Goal: Information Seeking & Learning: Learn about a topic

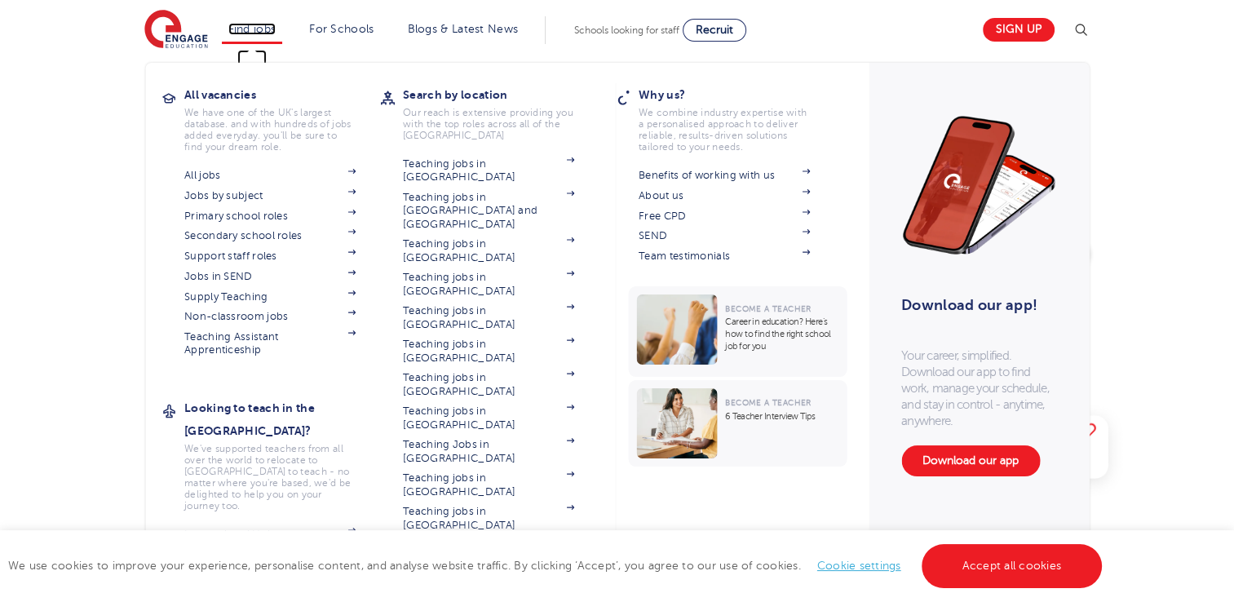
click at [271, 31] on link "Find jobs" at bounding box center [252, 29] width 48 height 12
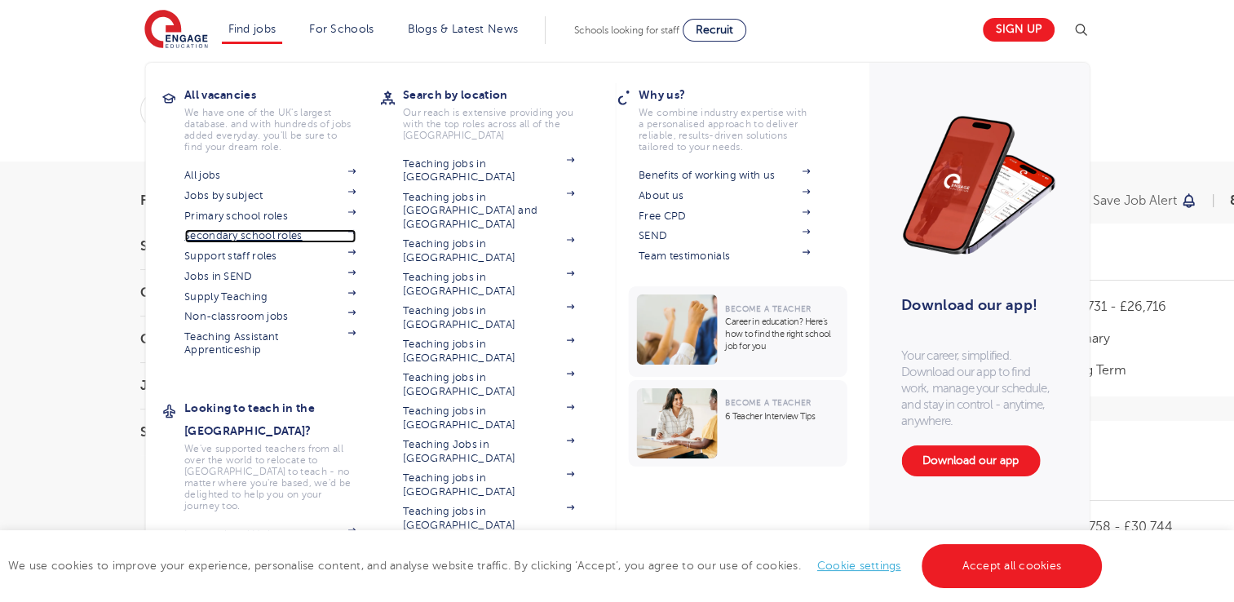
click at [253, 233] on link "Secondary school roles" at bounding box center [269, 235] width 171 height 13
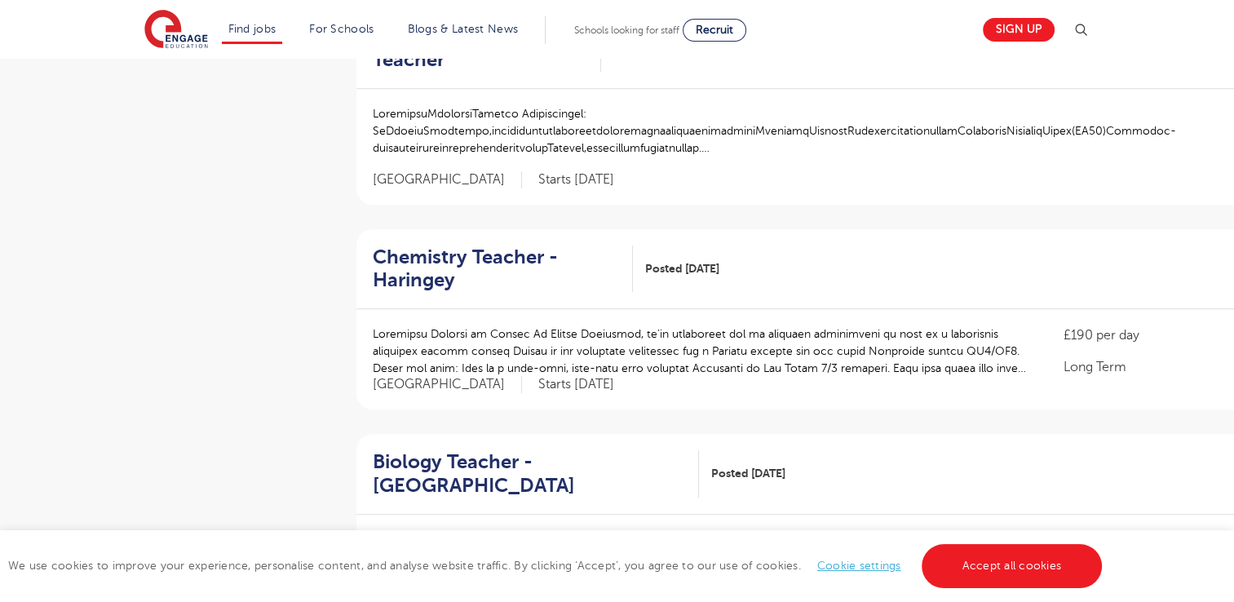
scroll to position [887, 0]
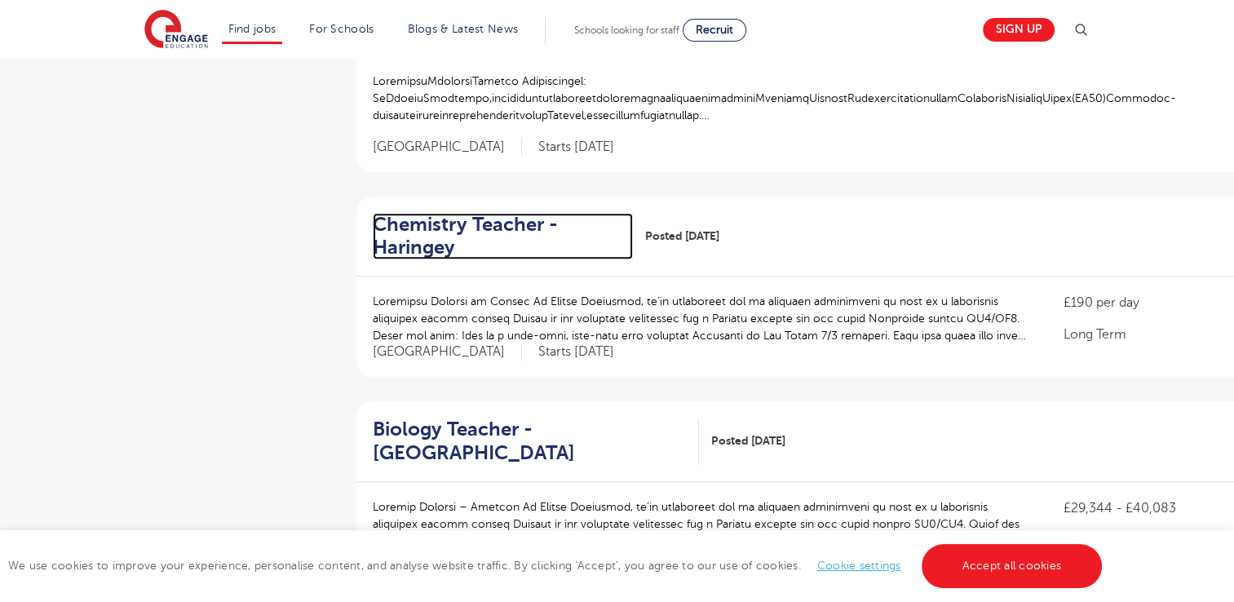
click at [502, 228] on h2 "Chemistry Teacher - Haringey" at bounding box center [496, 236] width 247 height 47
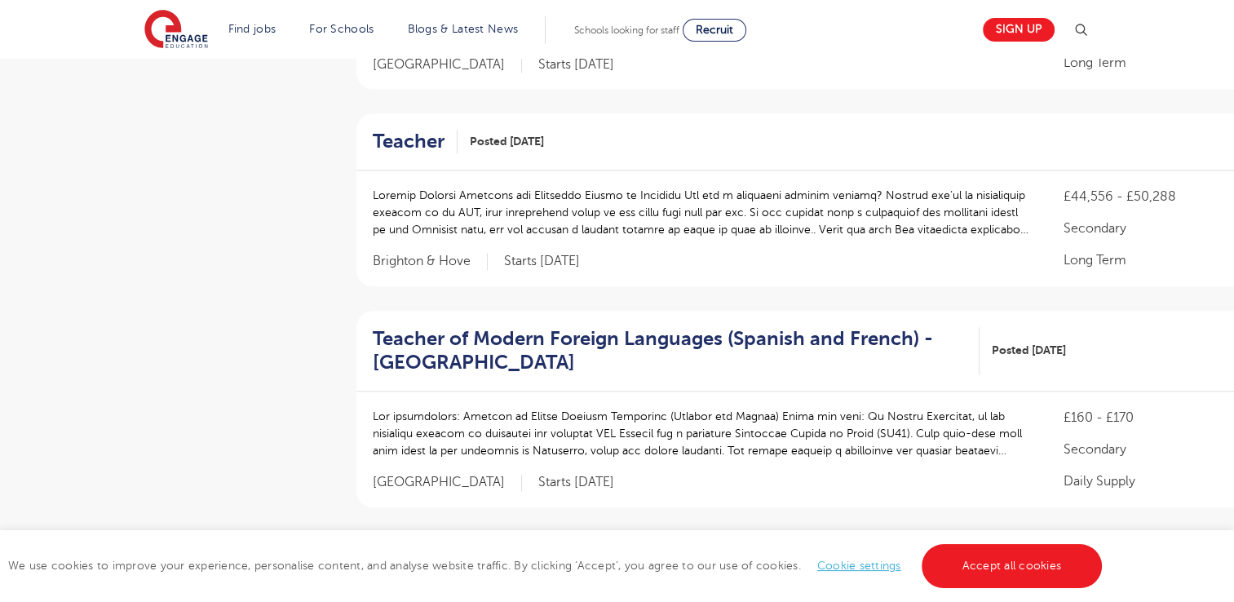
scroll to position [1815, 0]
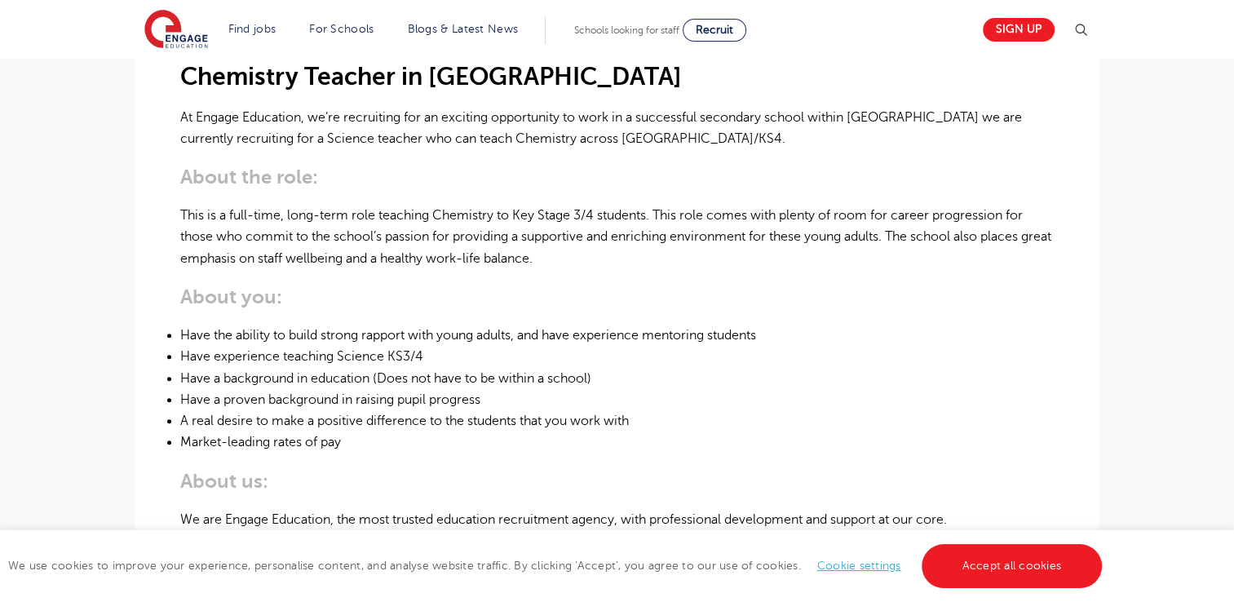
scroll to position [467, 0]
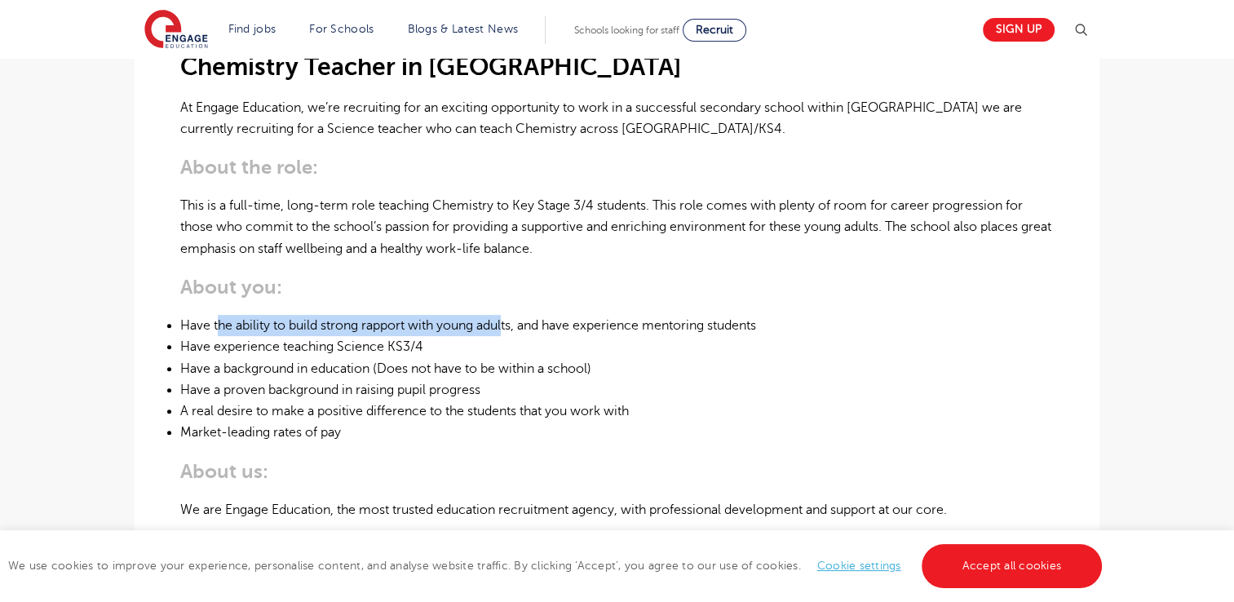
drag, startPoint x: 218, startPoint y: 311, endPoint x: 508, endPoint y: 312, distance: 290.4
click at [508, 312] on div "Chemistry Teacher in [GEOGRAPHIC_DATA] At Engage Education, we’re recruiting fo…" at bounding box center [617, 440] width 874 height 873
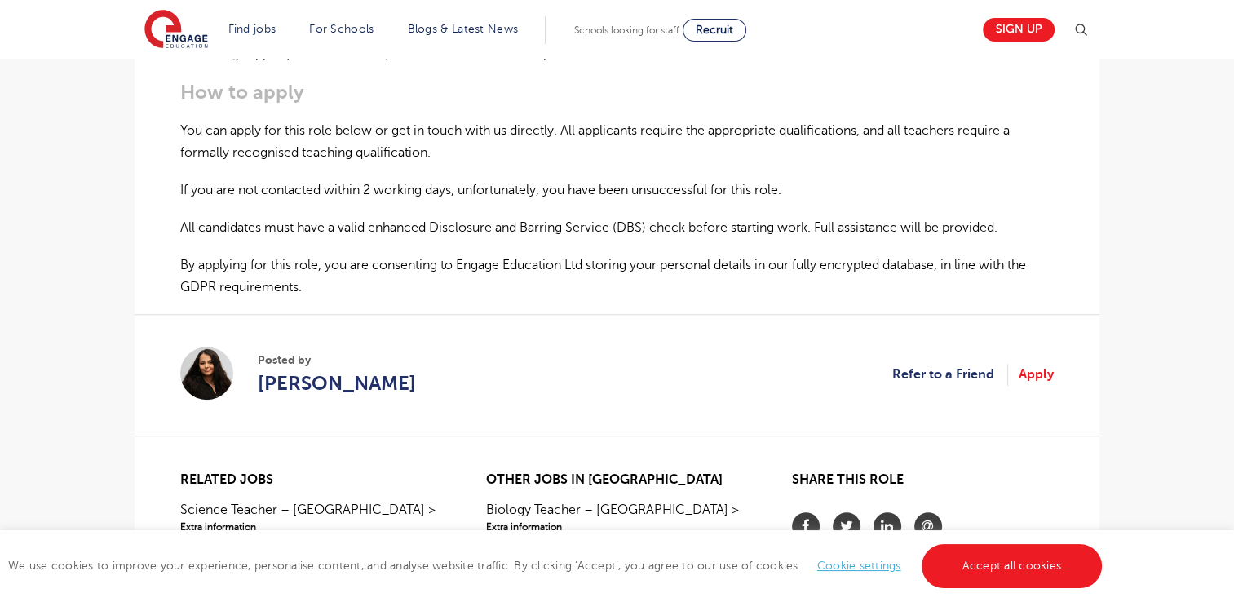
scroll to position [1038, 0]
